Goal: Transaction & Acquisition: Purchase product/service

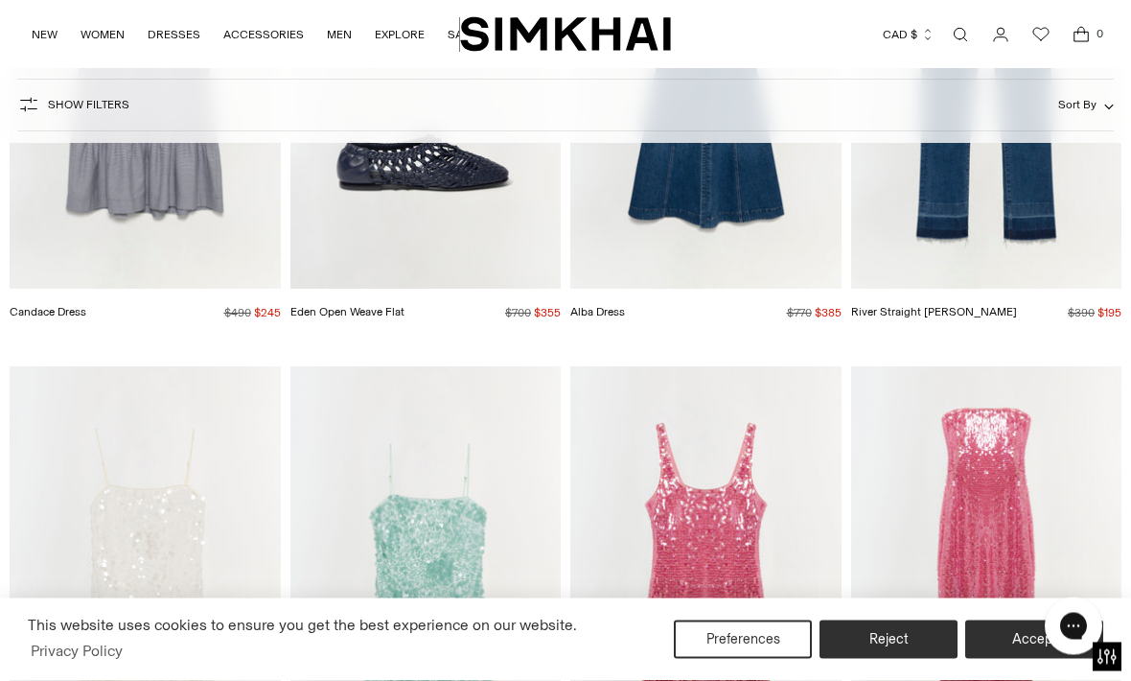
scroll to position [2880, 0]
click at [402, 287] on img "Eden Open Weave Flat" at bounding box center [425, 86] width 271 height 406
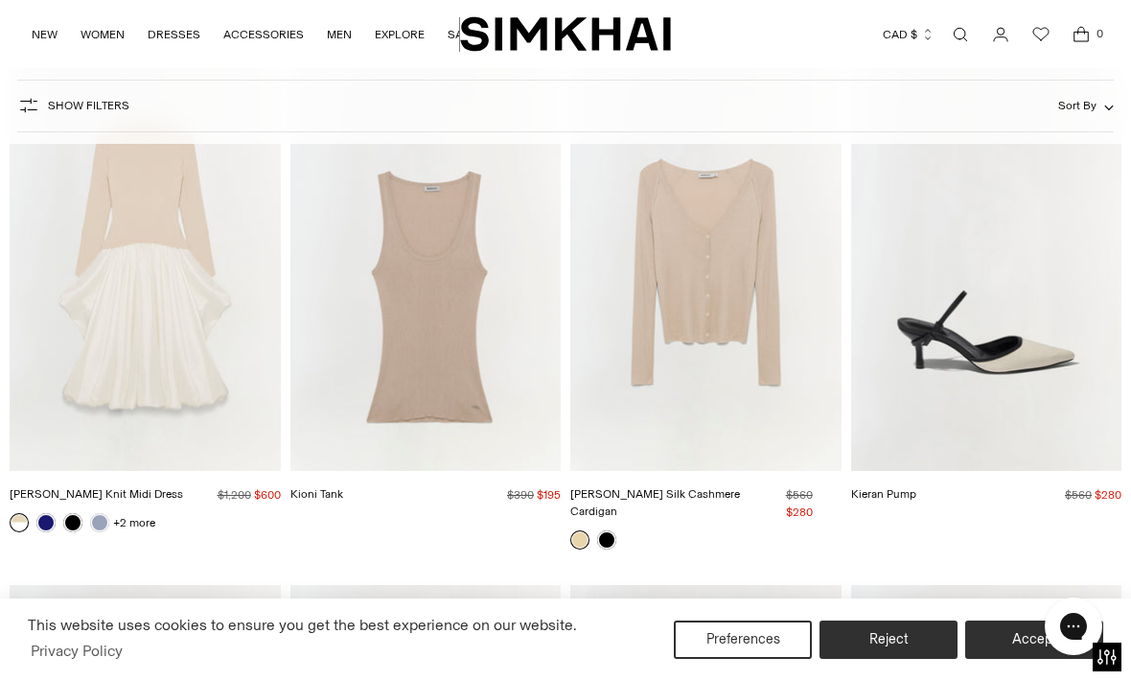
scroll to position [7705, 0]
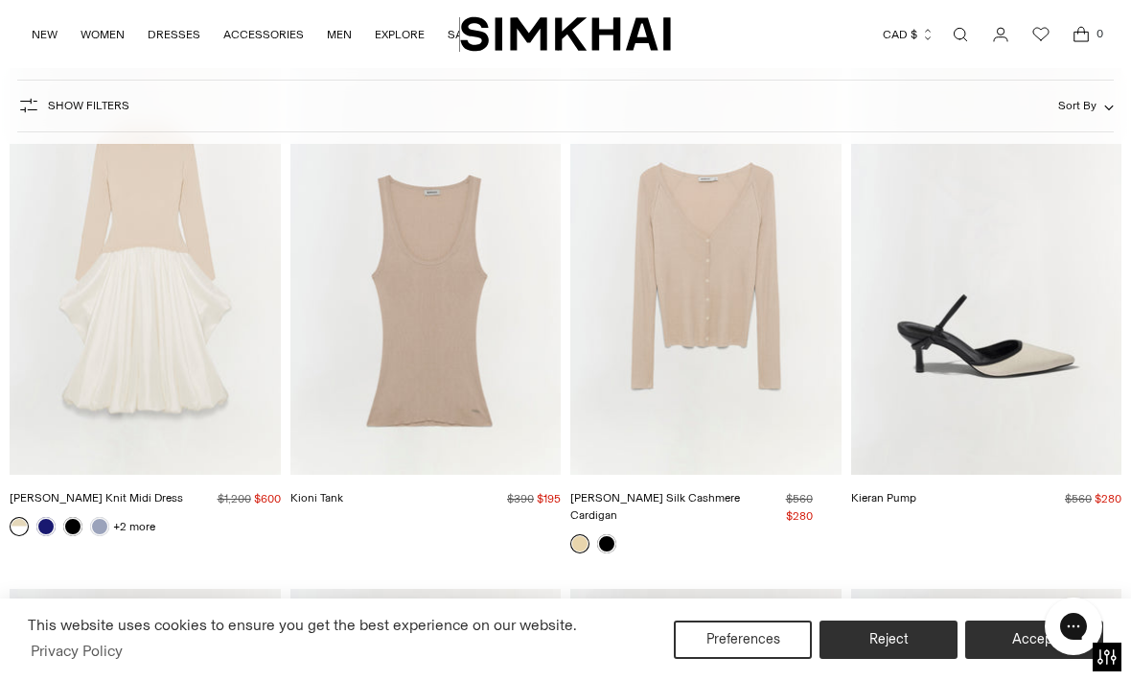
click at [774, 490] on div "Darlene Silk Cashmere Cardigan Regular price $560 $280 Unit price / per" at bounding box center [705, 508] width 271 height 36
click at [740, 498] on div "Darlene Silk Cashmere Cardigan Regular price $560 $280 Unit price / per" at bounding box center [705, 508] width 271 height 36
click at [745, 292] on img "Darlene Silk Cashmere Cardigan" at bounding box center [705, 271] width 271 height 406
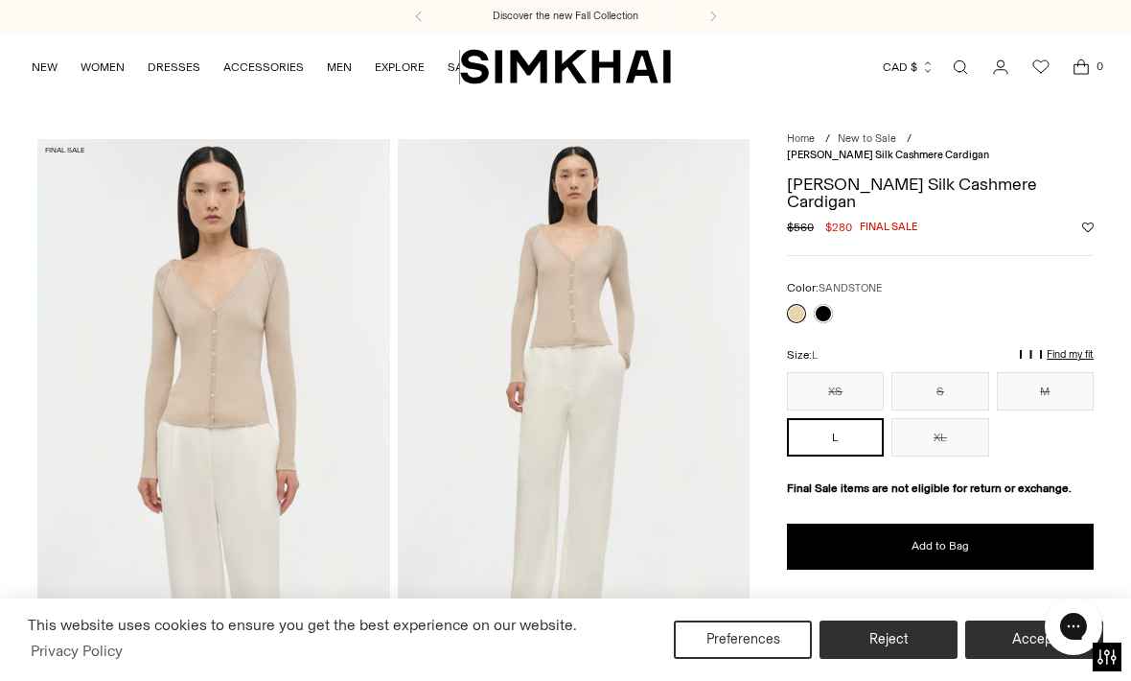
click at [826, 304] on link at bounding box center [823, 313] width 19 height 19
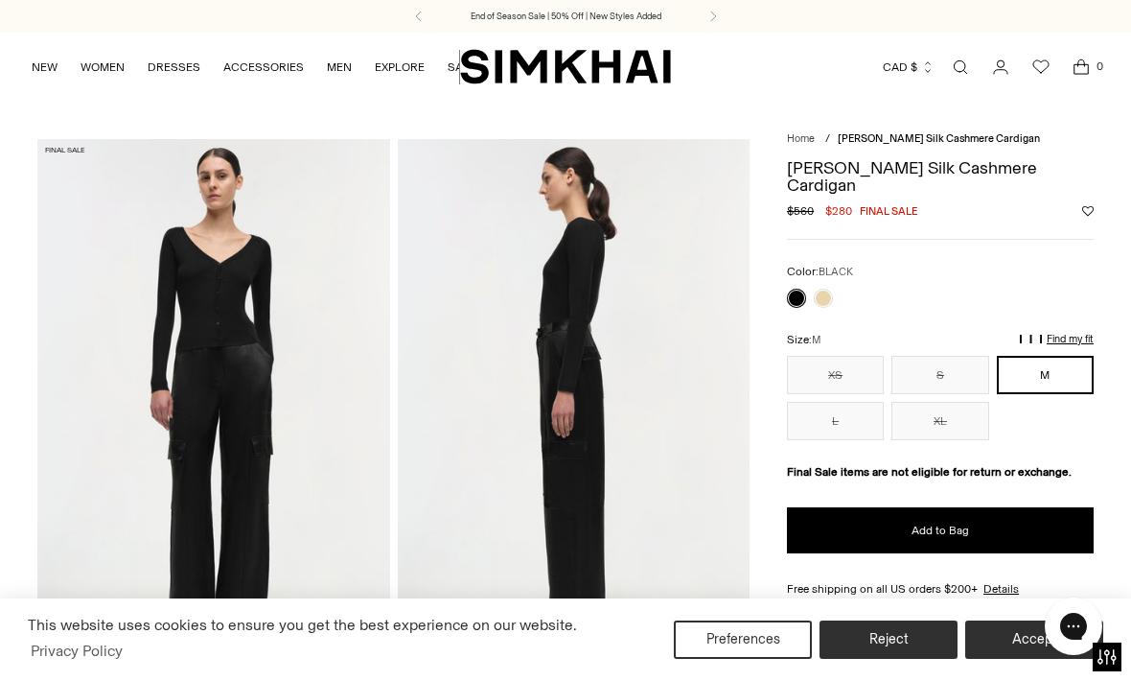
click at [822, 288] on link at bounding box center [823, 297] width 19 height 19
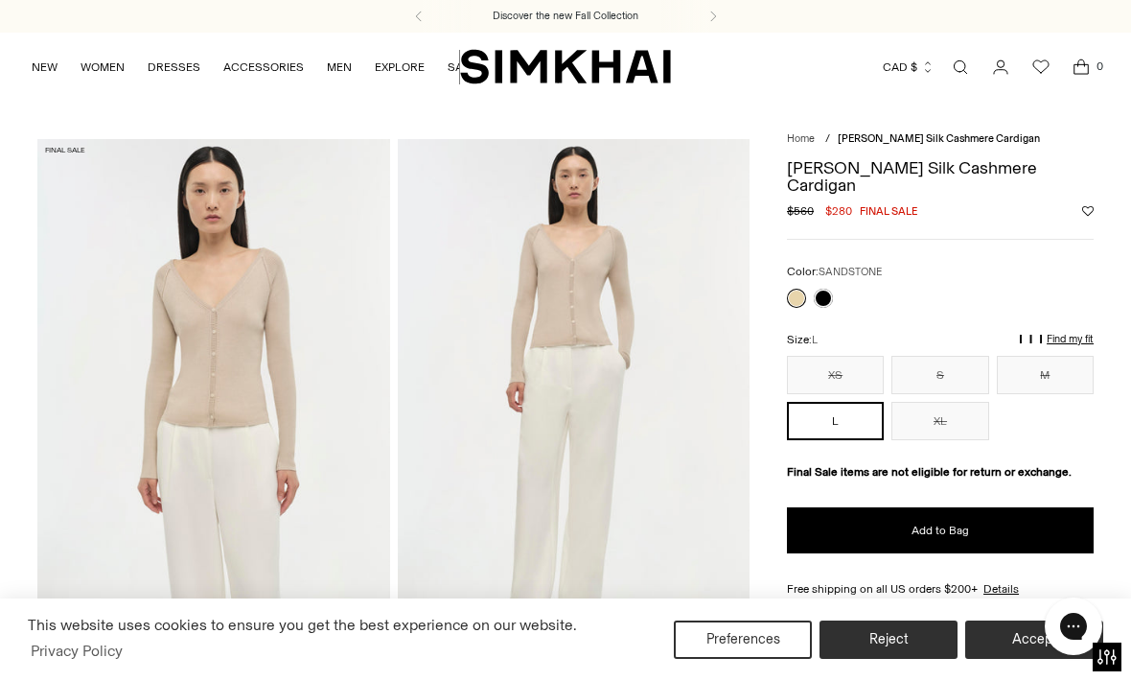
click at [1063, 332] on div "Size: L XS S M L XL ** * * * **" at bounding box center [940, 386] width 307 height 110
click at [1061, 331] on div "Size: L XS S M L XL ** * * * **" at bounding box center [940, 386] width 307 height 110
click at [818, 288] on link at bounding box center [823, 297] width 19 height 19
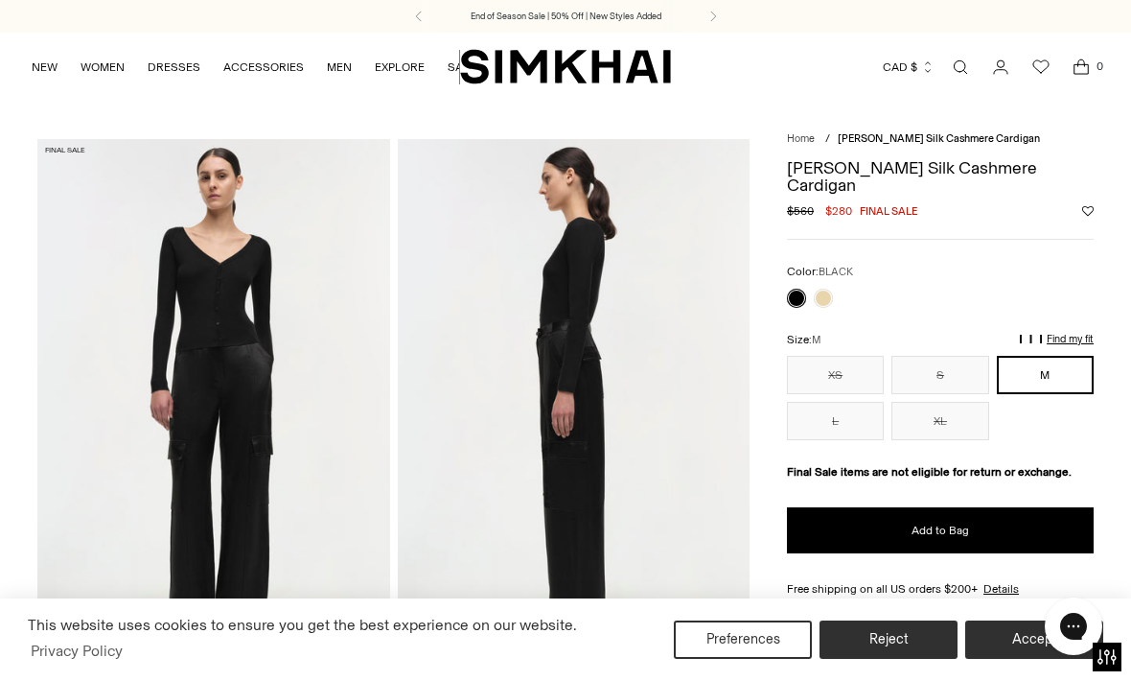
click at [910, 331] on p "Find my fit" at bounding box center [899, 348] width 22 height 35
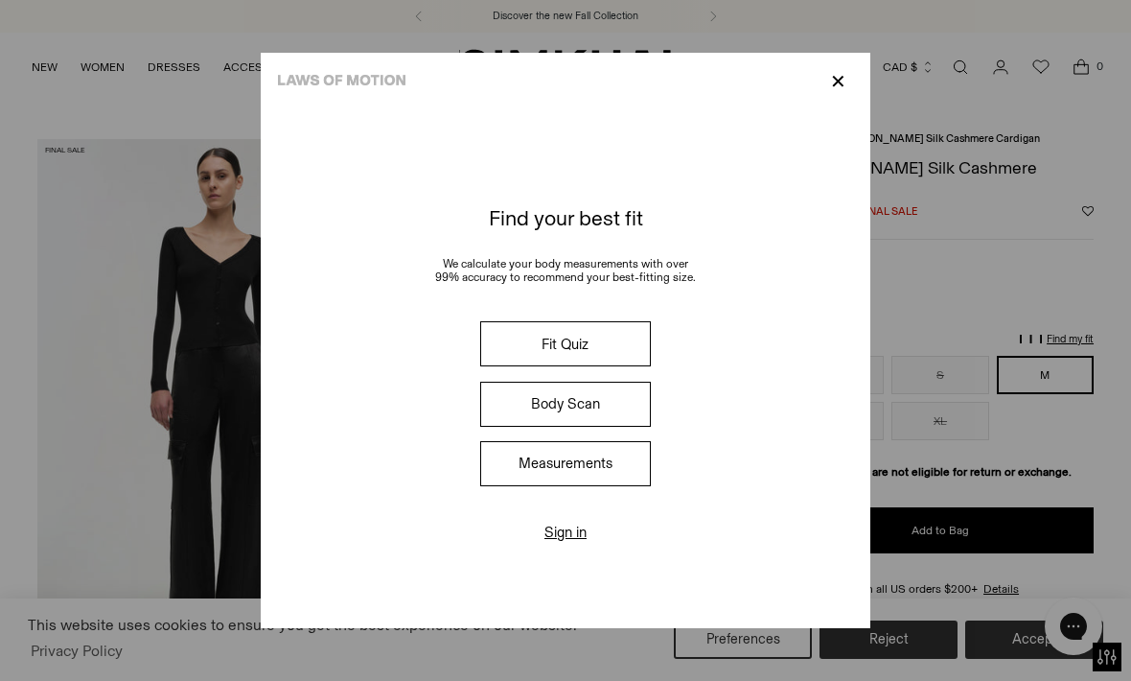
click at [851, 65] on p "✕" at bounding box center [838, 81] width 26 height 33
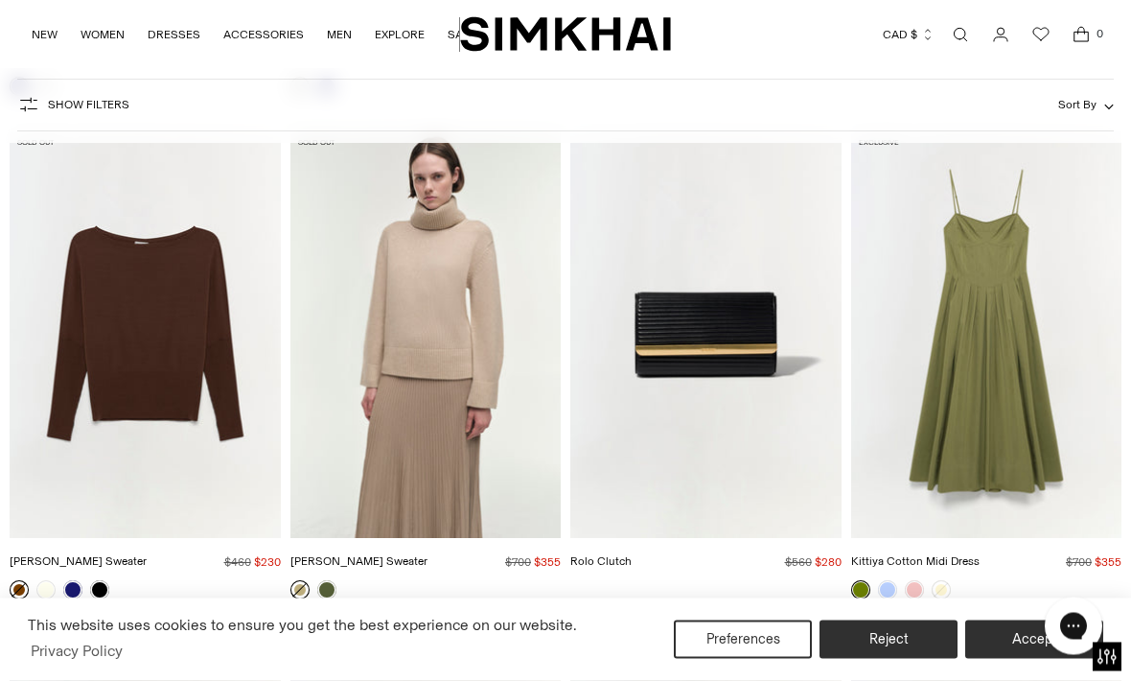
scroll to position [18106, 0]
click at [419, 519] on img "Katy Cashmere Sweater" at bounding box center [425, 334] width 271 height 406
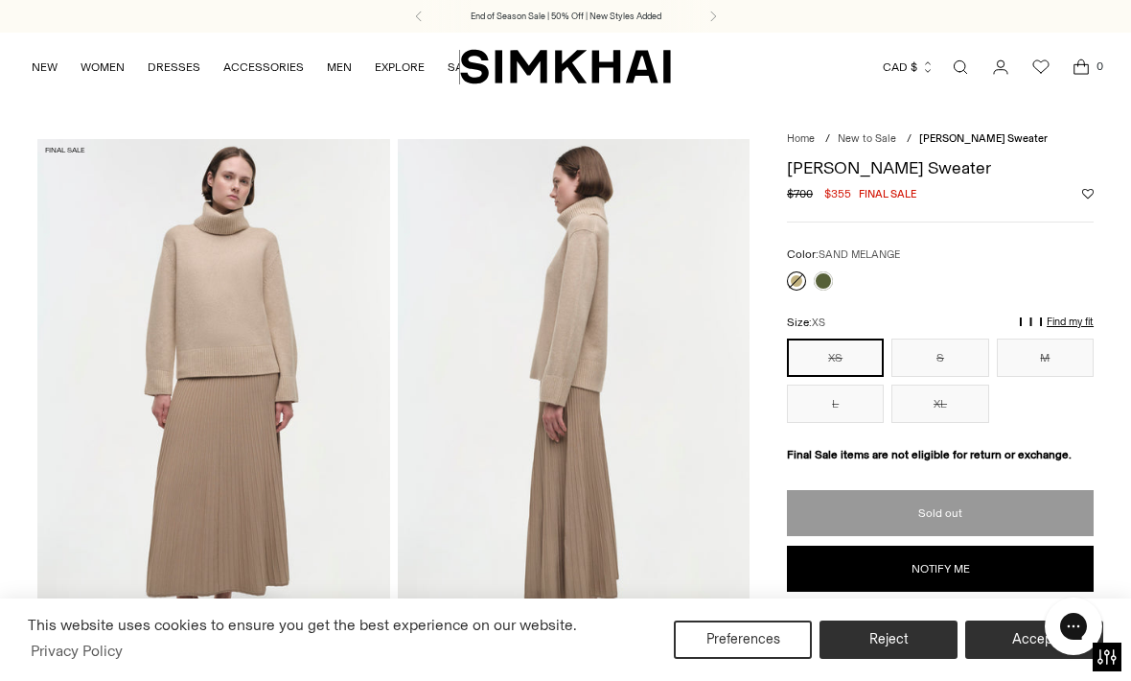
click at [823, 281] on link at bounding box center [823, 280] width 19 height 19
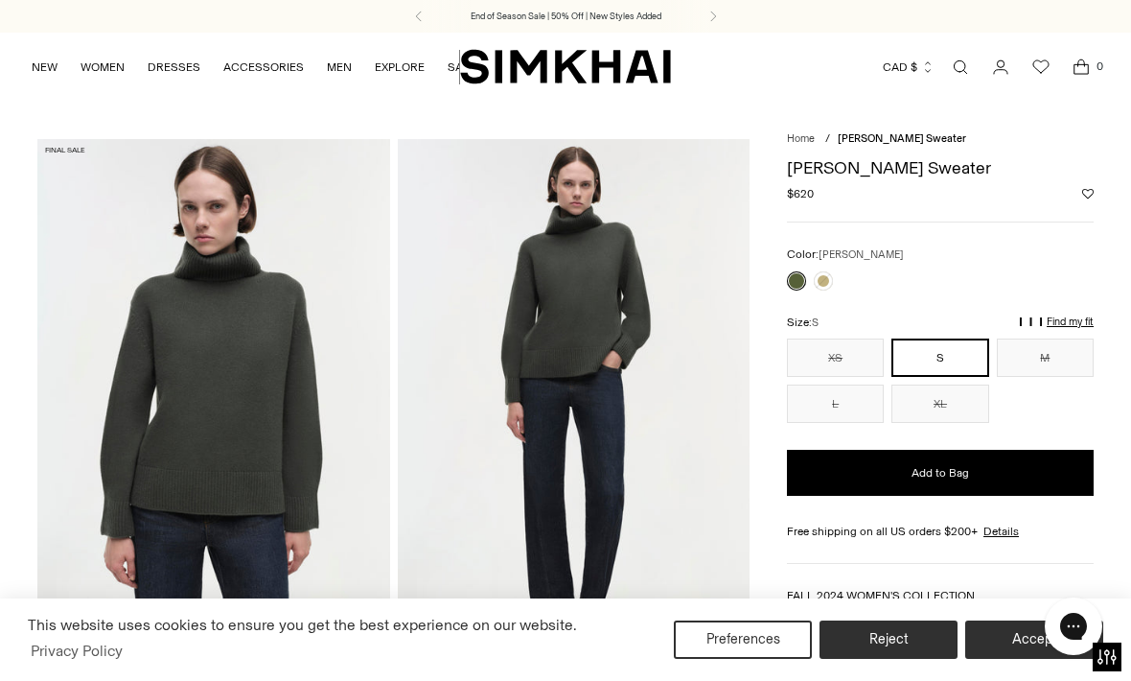
click at [818, 290] on div at bounding box center [810, 280] width 54 height 27
click at [821, 285] on link at bounding box center [823, 280] width 19 height 19
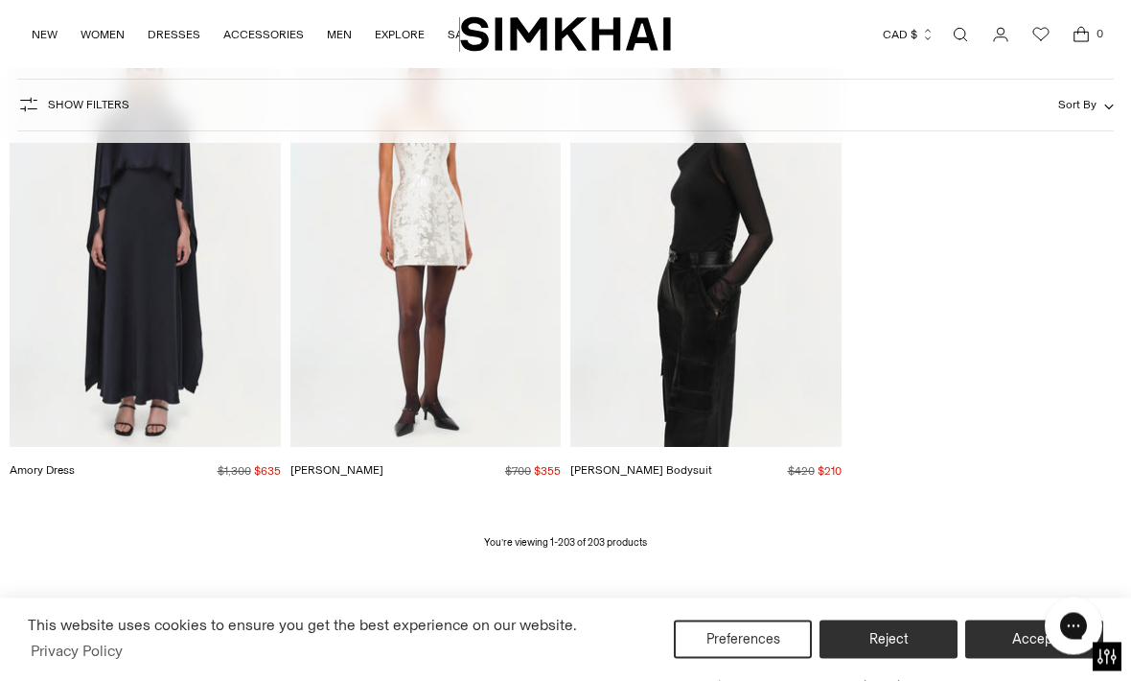
scroll to position [25342, 0]
